Goal: Transaction & Acquisition: Purchase product/service

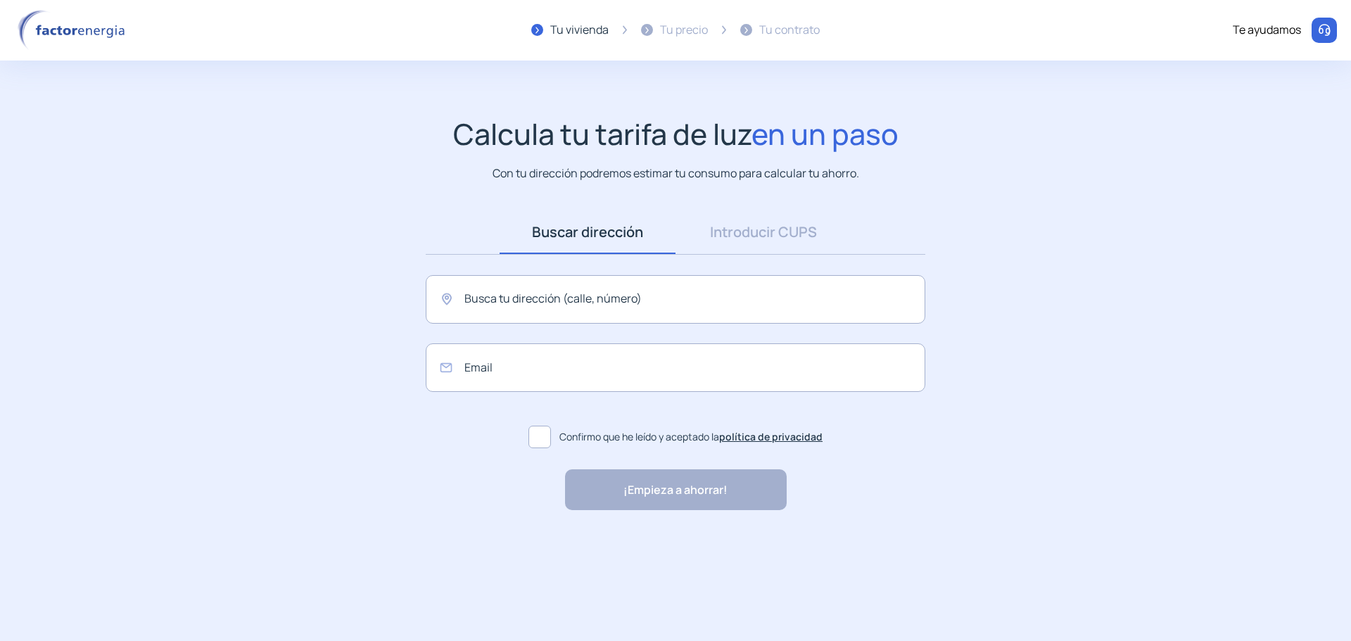
click at [1107, 261] on app-search-direction-cups "Calcula tu tarifa de luz en un paso Con tu dirección podremos estimar tu consum…" at bounding box center [675, 314] width 1351 height 394
click at [769, 231] on link "Introducir CUPS" at bounding box center [764, 232] width 176 height 44
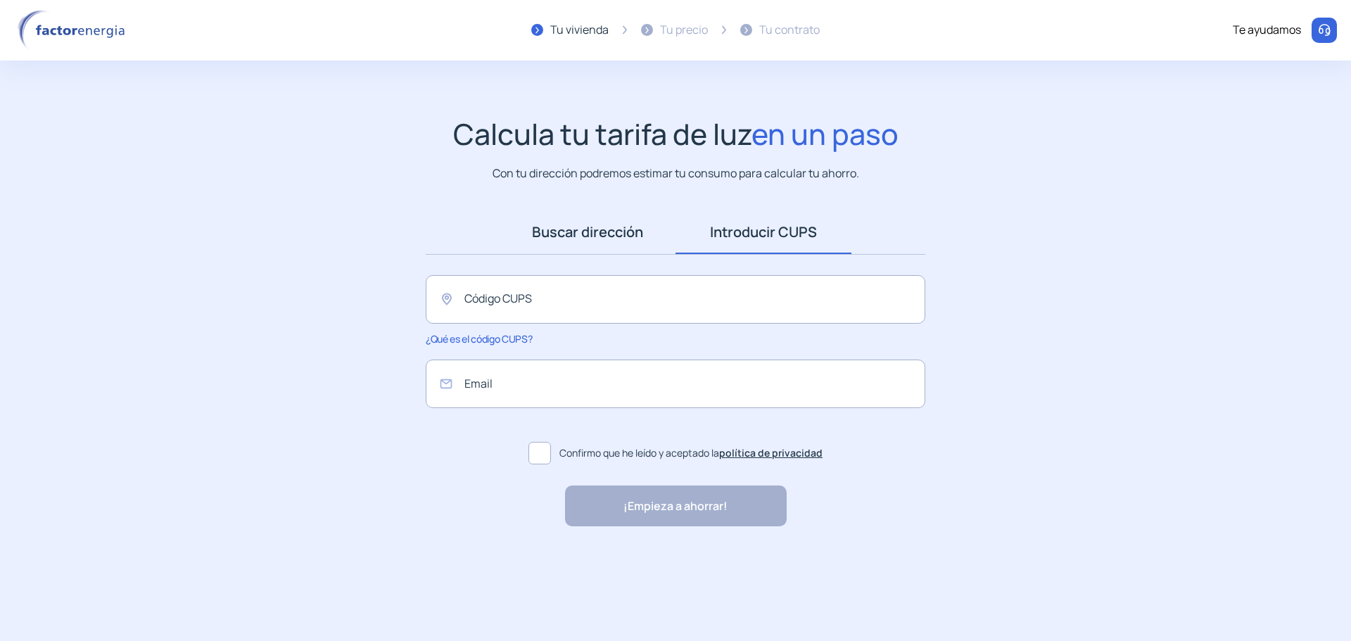
click at [569, 238] on link "Buscar dirección" at bounding box center [588, 232] width 176 height 44
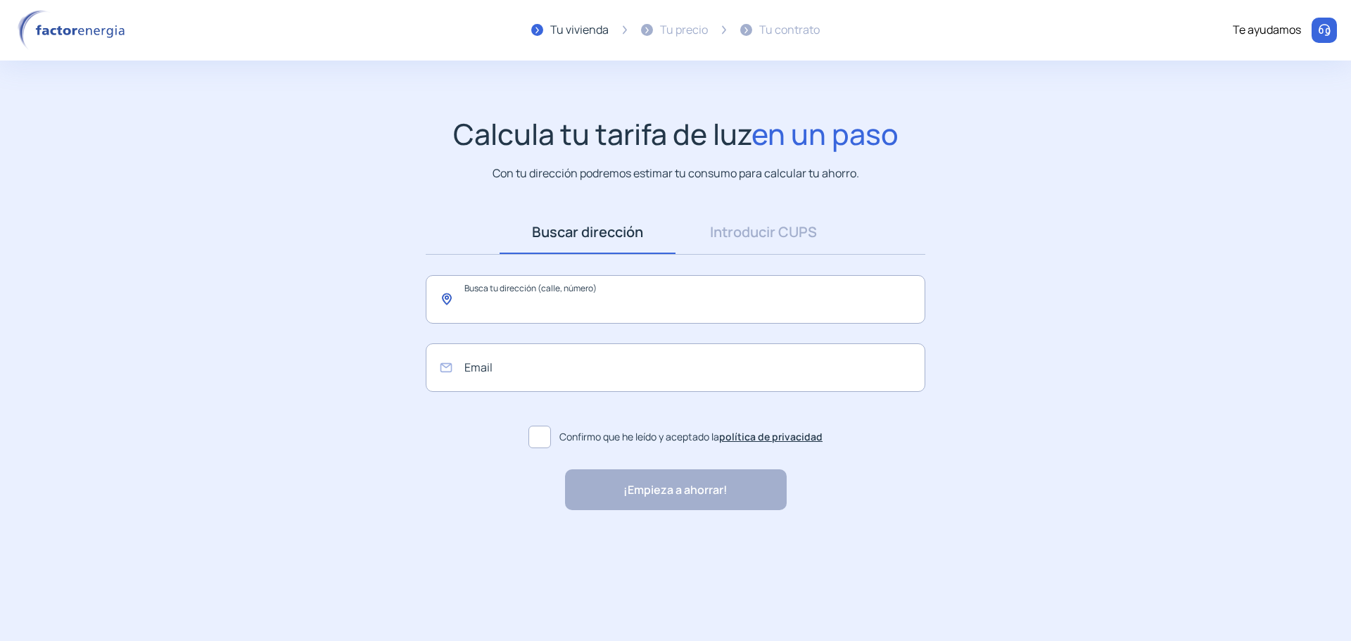
click at [569, 293] on input "text" at bounding box center [676, 299] width 500 height 49
click at [1056, 313] on app-search-direction-cups "Calcula tu tarifa de luz en un paso Con tu dirección podremos estimar tu consum…" at bounding box center [675, 314] width 1351 height 394
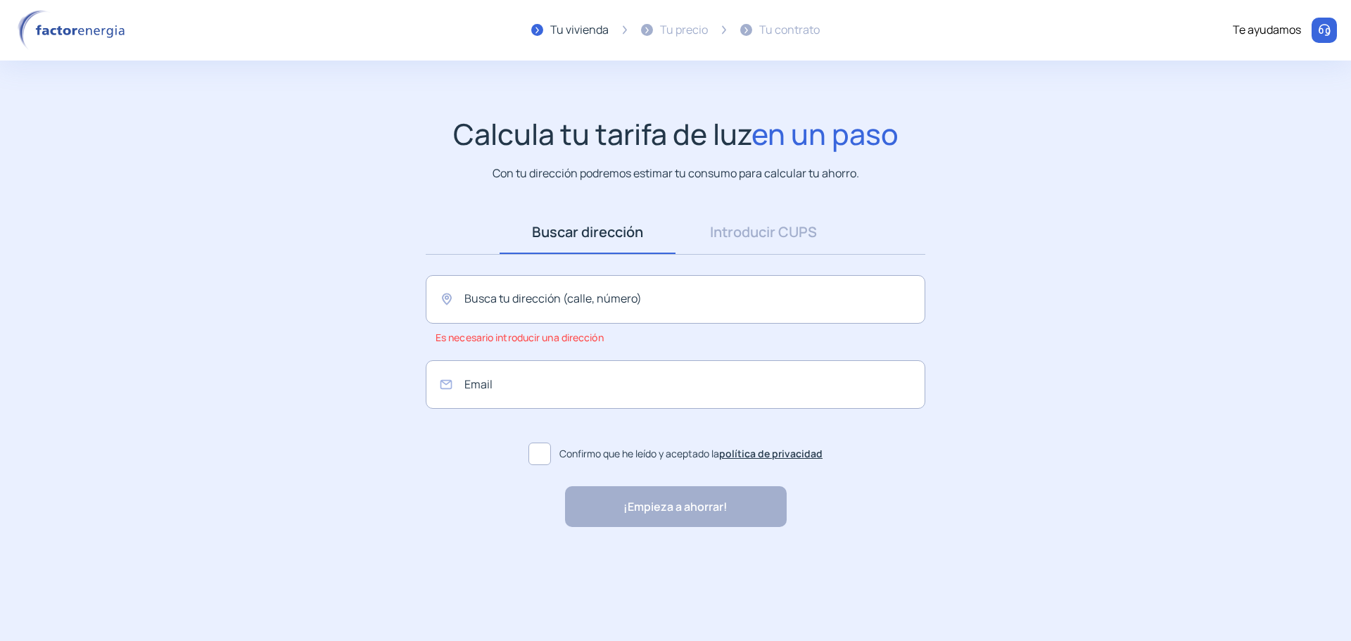
click at [677, 34] on div "Tu precio" at bounding box center [684, 30] width 48 height 18
click at [816, 41] on div "Tu contrato" at bounding box center [780, 30] width 80 height 41
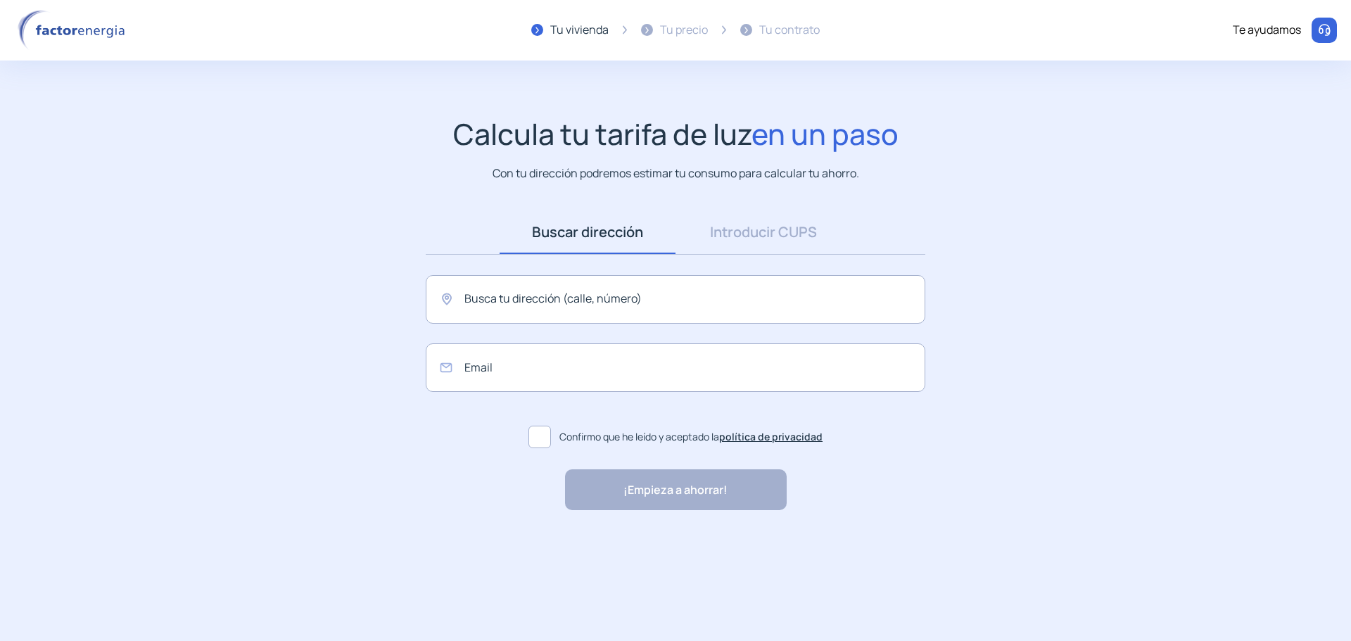
click at [76, 31] on img at bounding box center [74, 30] width 120 height 41
